Goal: Task Accomplishment & Management: Use online tool/utility

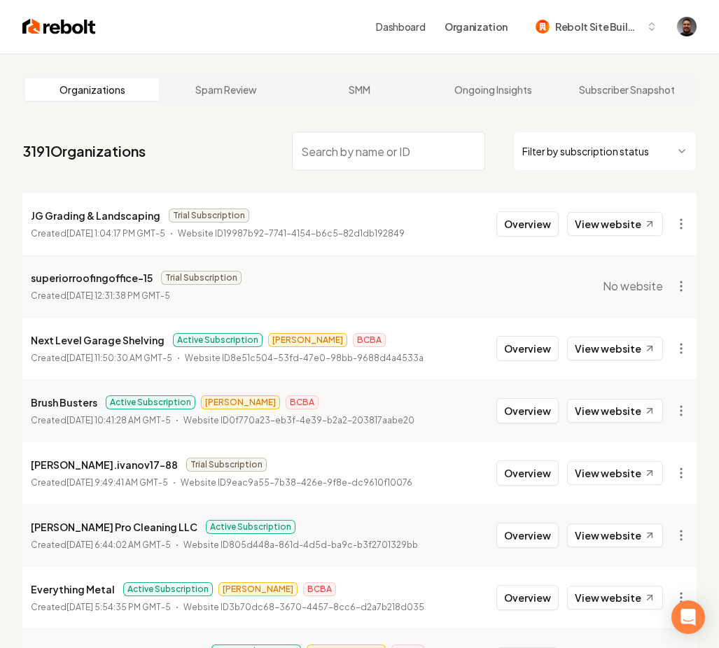
click at [332, 144] on input "search" at bounding box center [388, 151] width 193 height 39
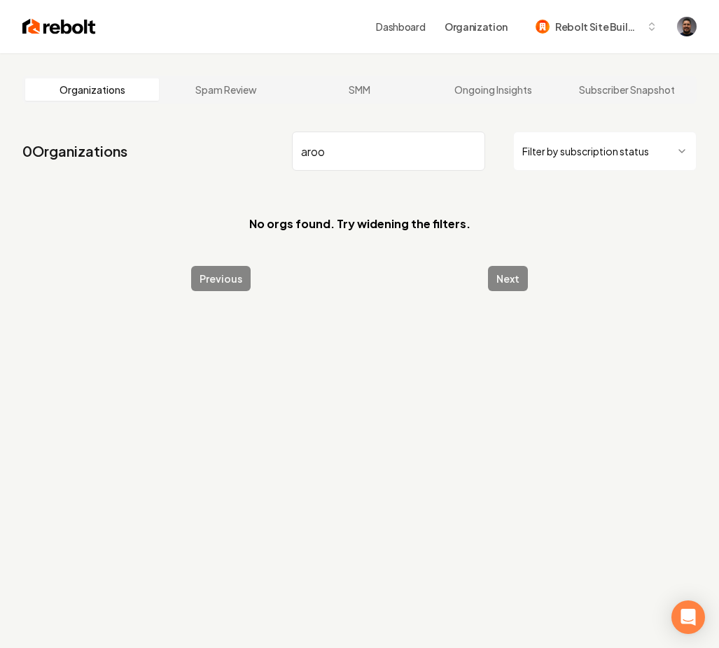
type input "aaroo"
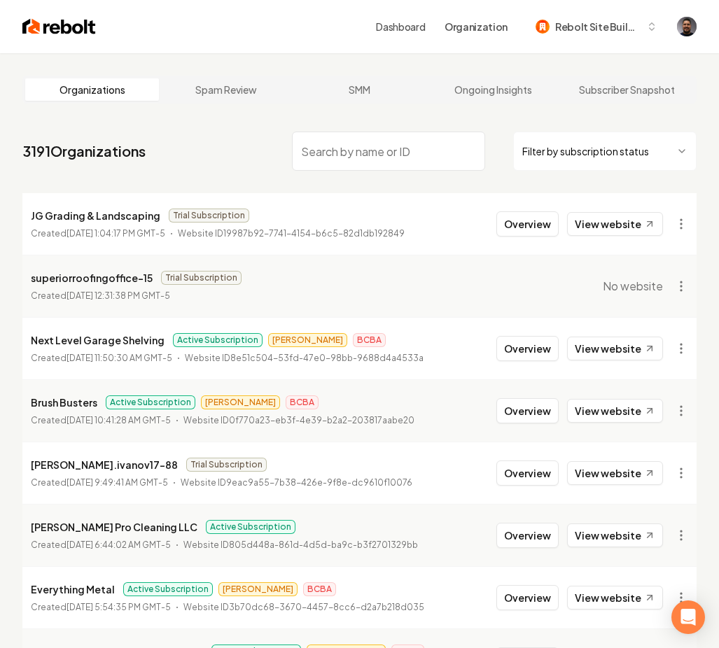
click at [330, 149] on input "search" at bounding box center [388, 151] width 193 height 39
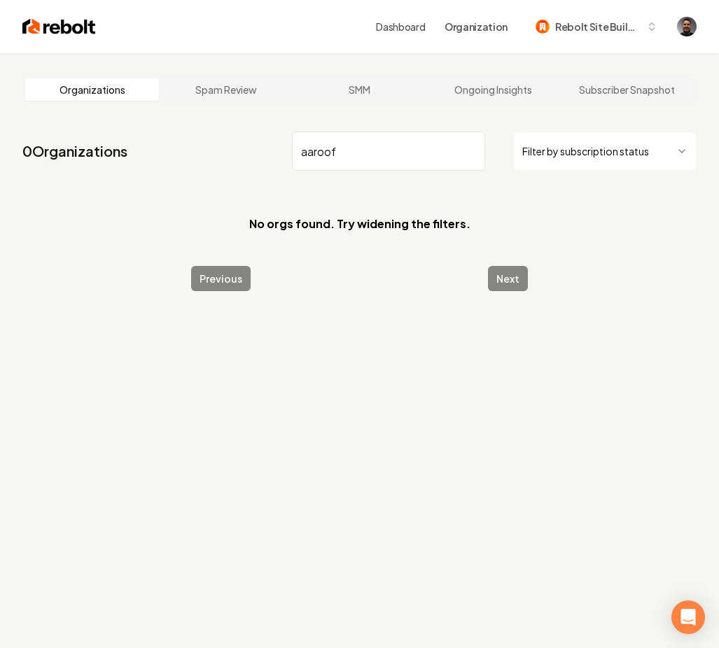
drag, startPoint x: 377, startPoint y: 160, endPoint x: 281, endPoint y: 148, distance: 97.3
click at [281, 148] on nav "0 Organizations aaroof Filter by subscription status" at bounding box center [359, 157] width 674 height 62
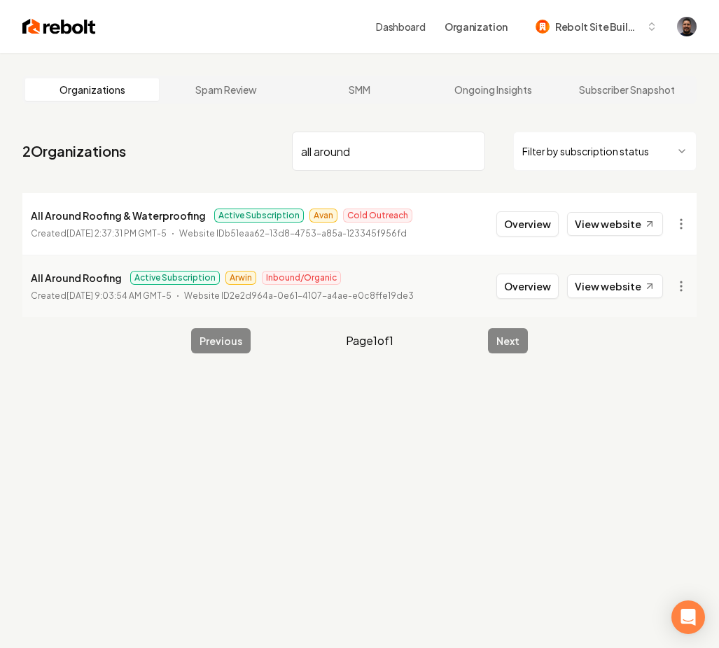
type input "all around"
click at [92, 235] on time "September 19, 2025, 2:37:31 PM GMT-5" at bounding box center [116, 233] width 100 height 10
click at [543, 222] on button "Overview" at bounding box center [527, 223] width 62 height 25
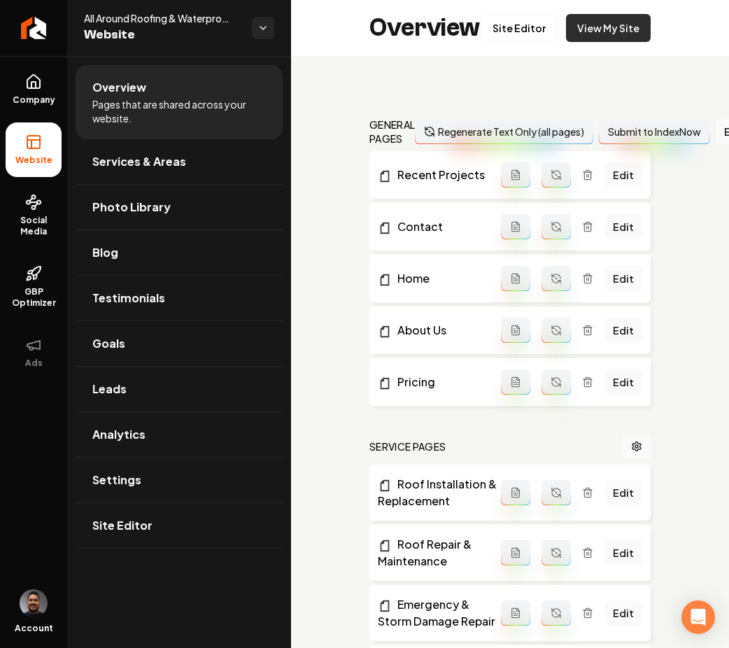
click at [604, 27] on link "View My Site" at bounding box center [608, 28] width 85 height 28
click at [523, 33] on link "Site Editor" at bounding box center [519, 28] width 77 height 28
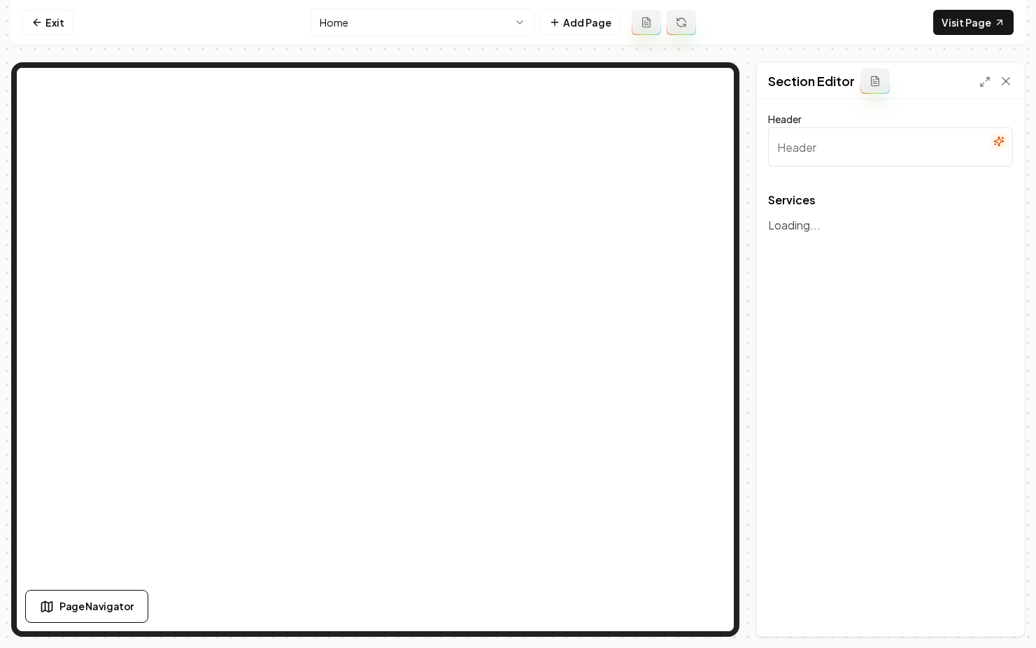
type input "Roofing and Waterproofing Solutions"
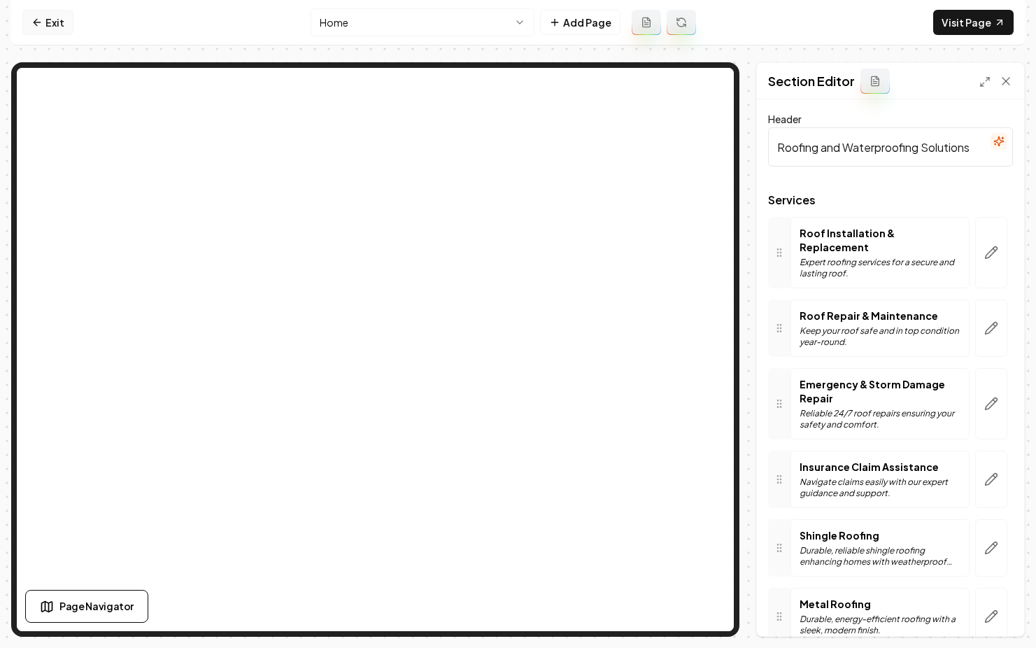
click at [39, 20] on icon at bounding box center [36, 22] width 11 height 11
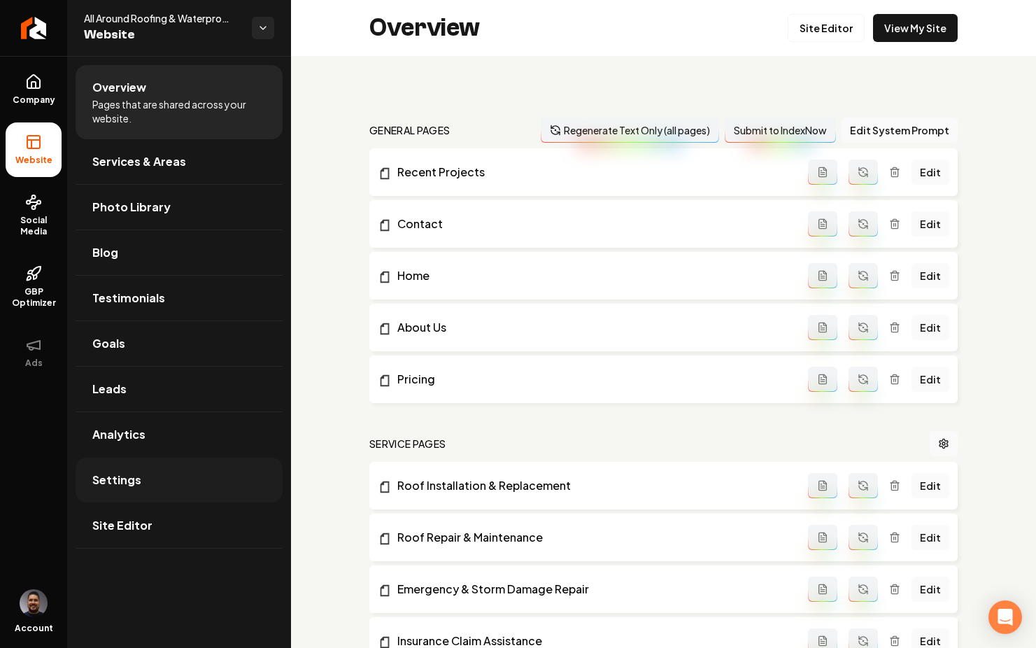
click at [128, 474] on span "Settings" at bounding box center [116, 480] width 49 height 17
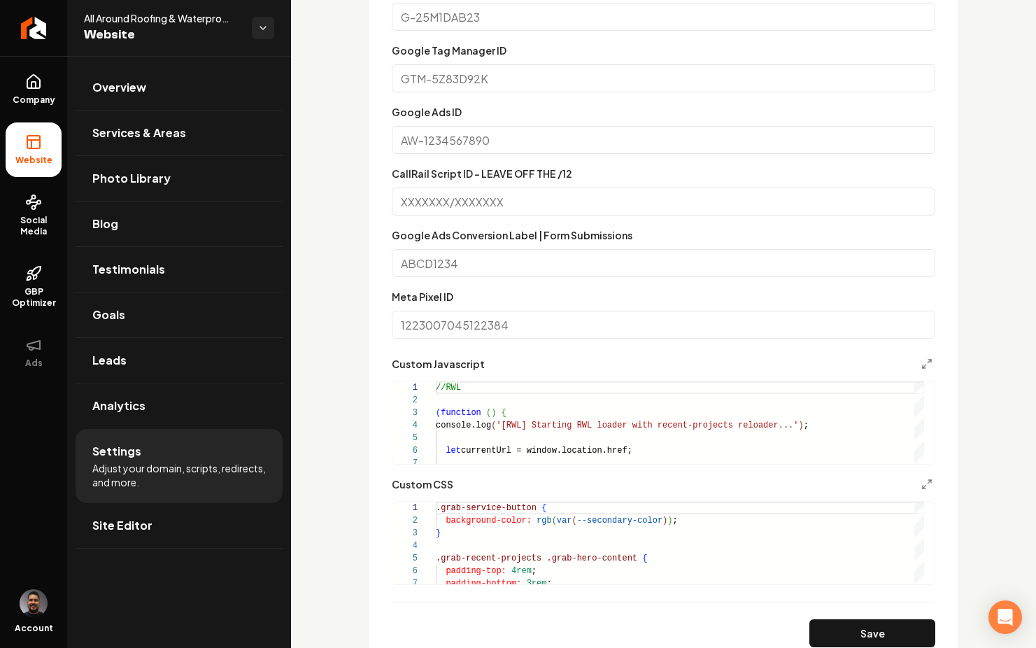
scroll to position [1075, 0]
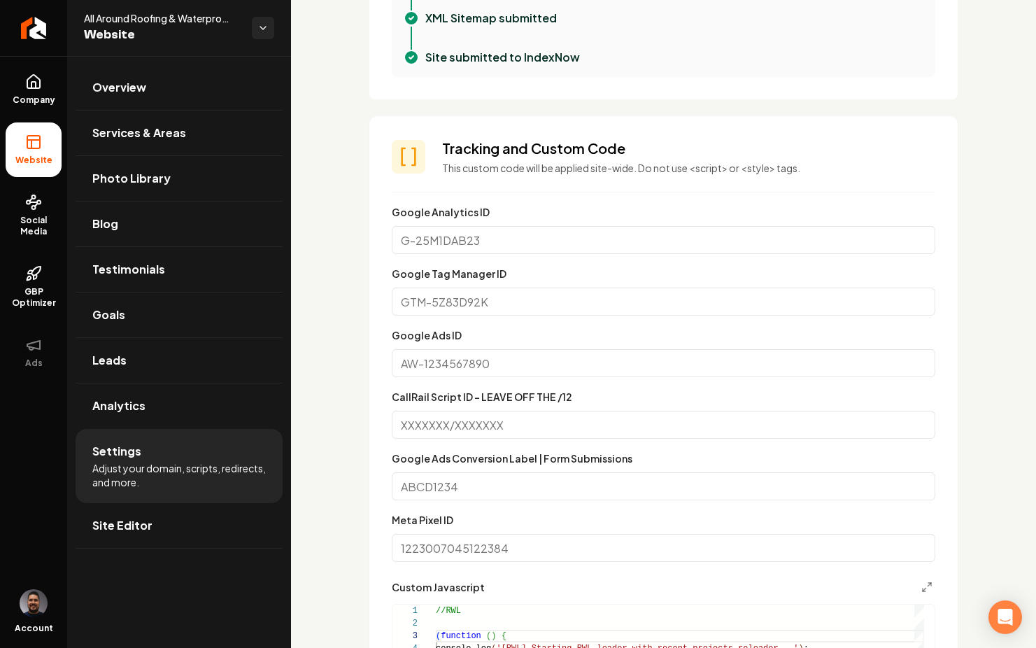
scroll to position [877, 0]
